Goal: Book appointment/travel/reservation

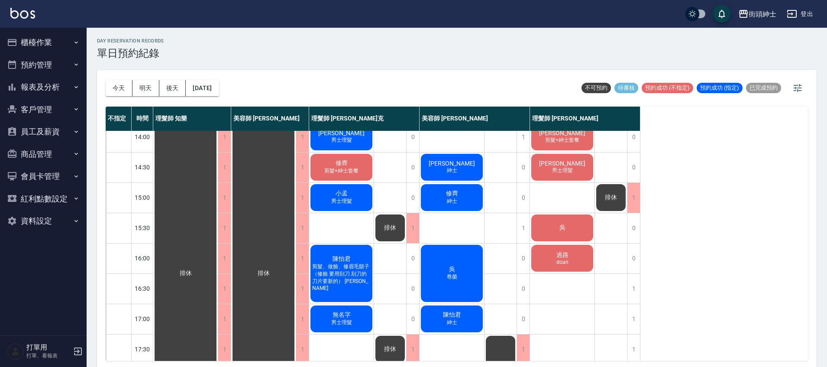
scroll to position [197, 0]
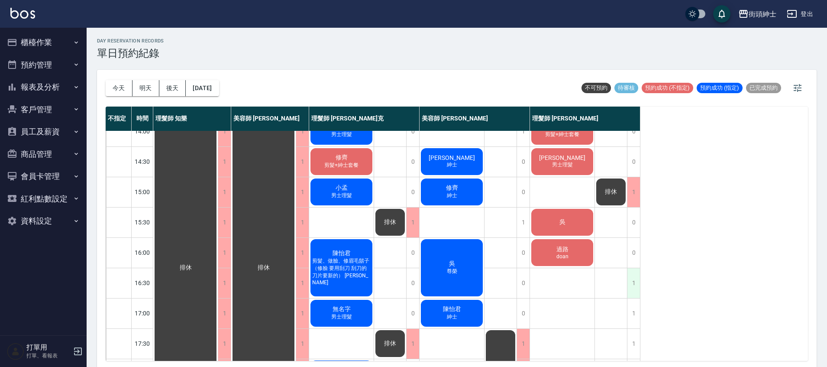
click at [635, 279] on div "1" at bounding box center [633, 283] width 13 height 30
click at [636, 286] on div "1" at bounding box center [633, 283] width 13 height 30
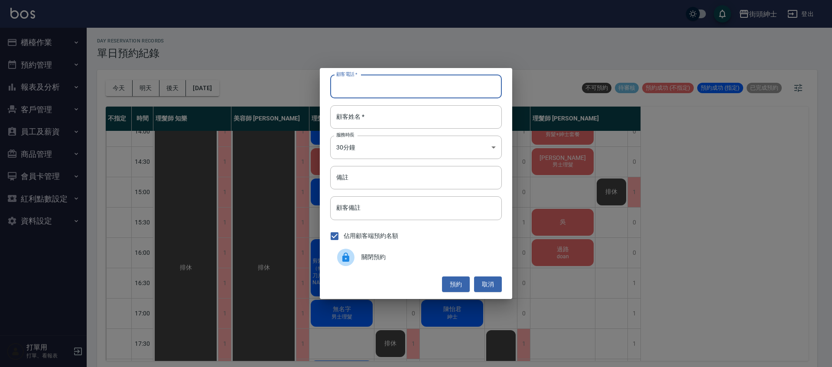
click at [438, 86] on input "顧客電話   *" at bounding box center [416, 86] width 172 height 23
type input "０"
type input "0916160848"
click at [444, 107] on input "顧客姓名   *" at bounding box center [416, 116] width 172 height 23
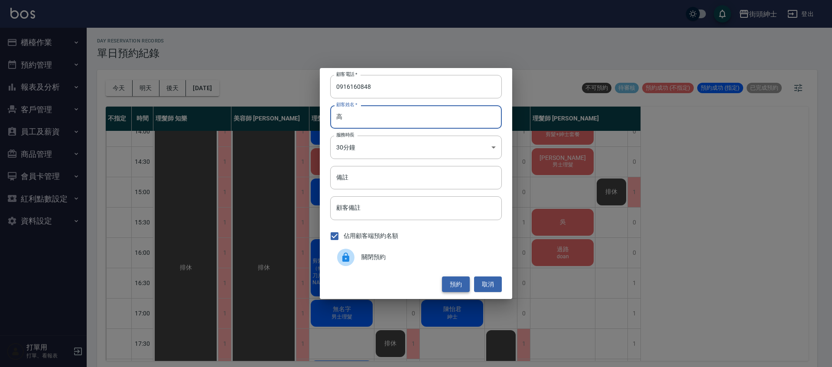
type input "高"
click at [450, 279] on button "預約" at bounding box center [456, 284] width 28 height 16
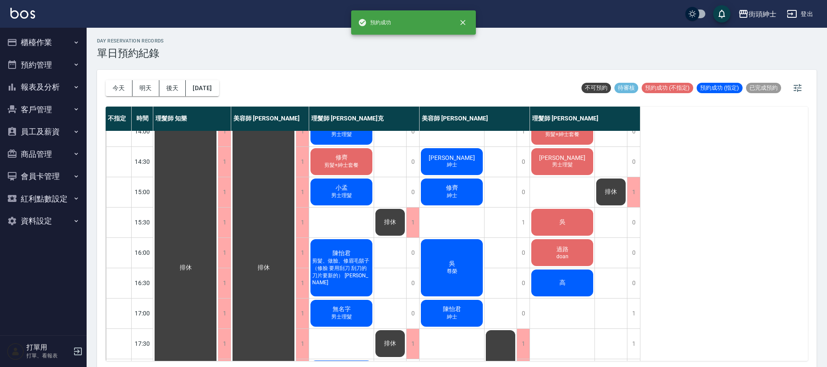
click at [568, 280] on div "高" at bounding box center [562, 282] width 65 height 29
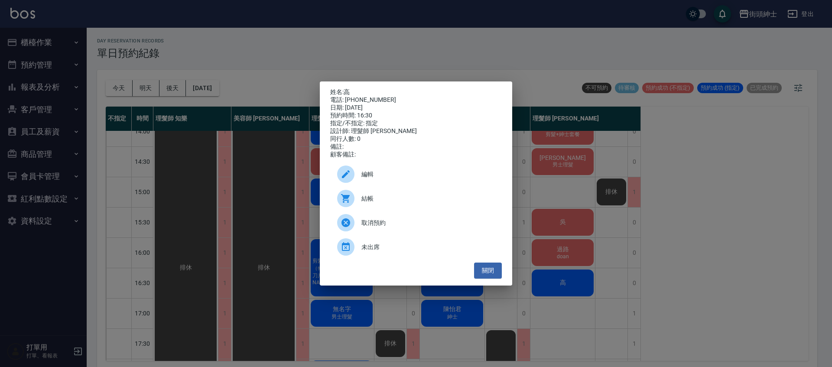
drag, startPoint x: 400, startPoint y: 168, endPoint x: 384, endPoint y: 155, distance: 20.9
click at [400, 168] on div "編輯" at bounding box center [416, 174] width 172 height 24
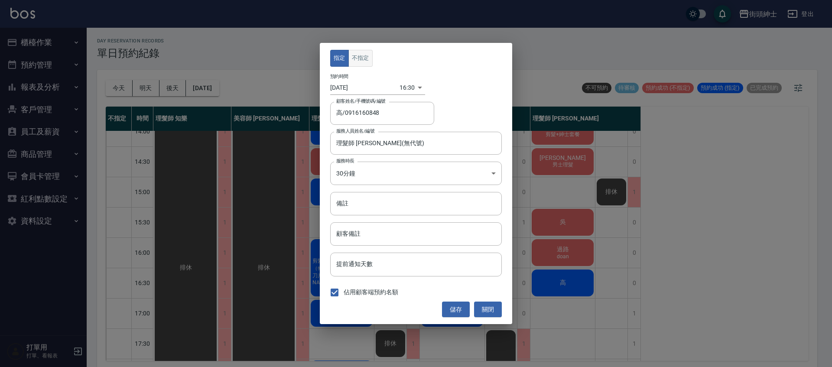
click at [363, 53] on button "不指定" at bounding box center [360, 58] width 24 height 17
click at [465, 307] on button "儲存" at bounding box center [456, 310] width 28 height 16
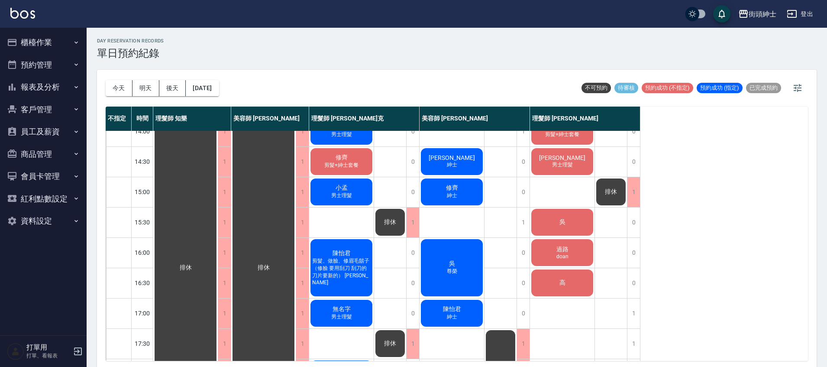
click at [542, 281] on div "高" at bounding box center [562, 282] width 65 height 29
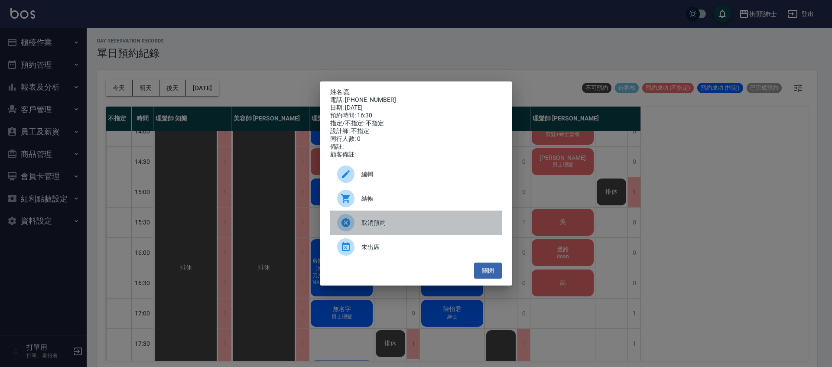
click at [436, 220] on div "取消預約" at bounding box center [416, 223] width 172 height 24
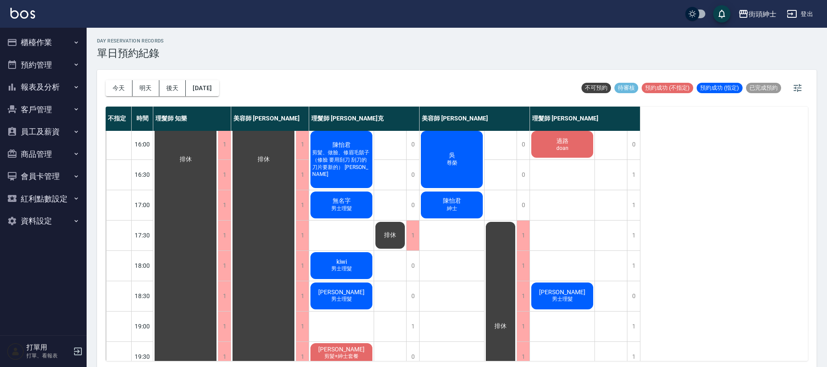
scroll to position [298, 0]
